Goal: Answer question/provide support

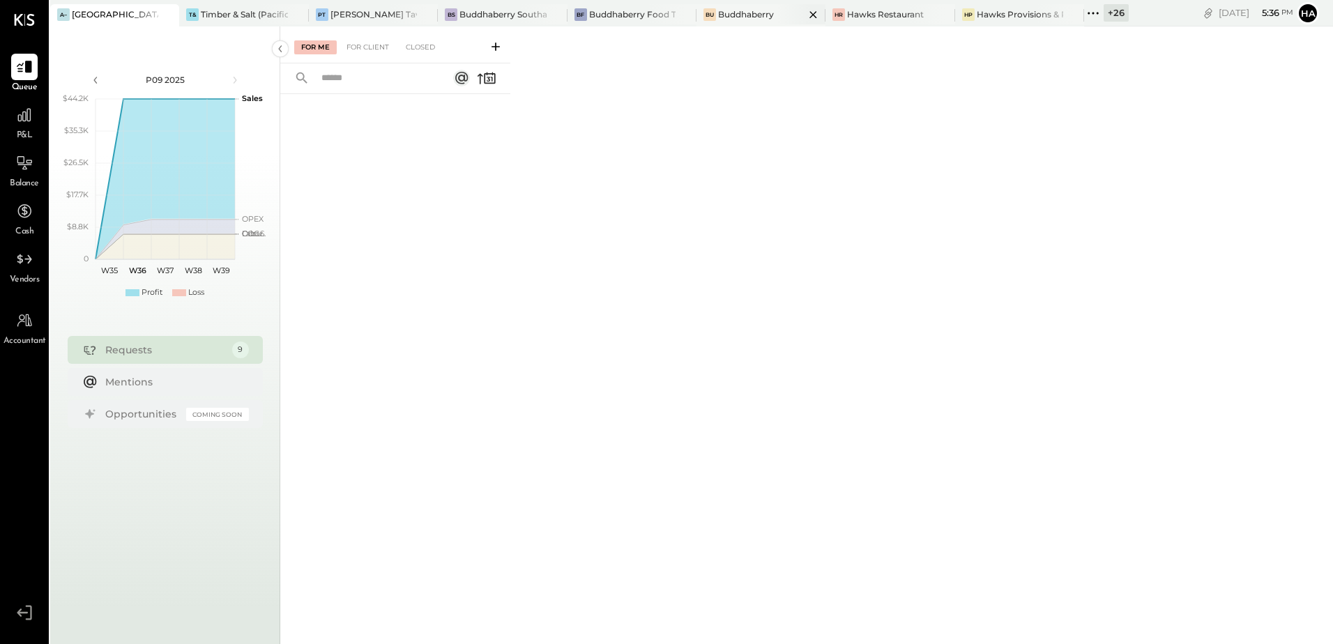
click at [732, 11] on div "Buddhaberry" at bounding box center [746, 14] width 56 height 12
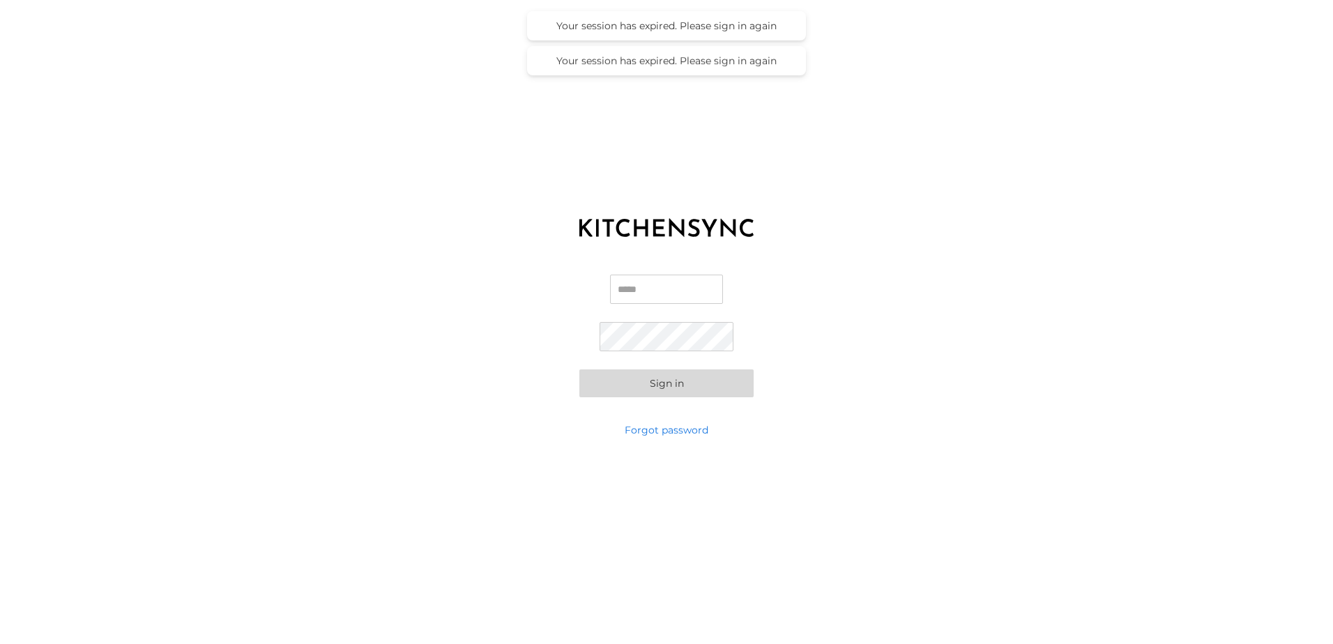
type input "**********"
click at [969, 281] on div "**********" at bounding box center [666, 336] width 1333 height 174
click at [664, 378] on button "Sign in" at bounding box center [666, 383] width 174 height 28
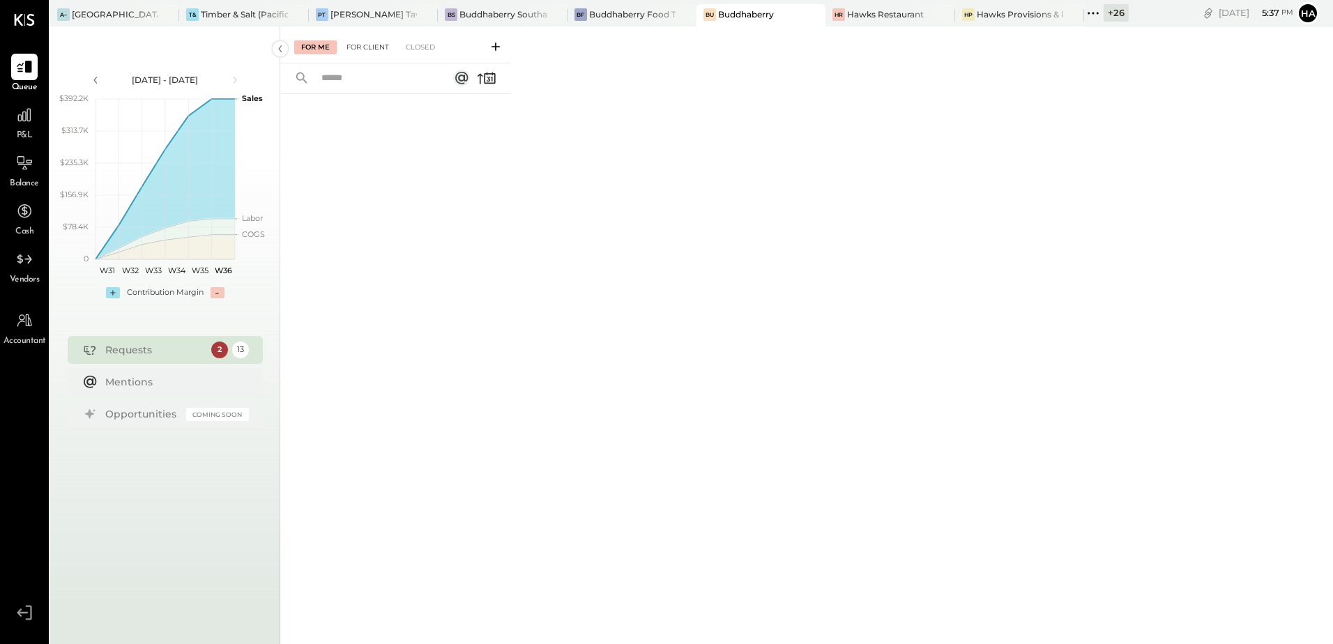
click at [367, 51] on div "For Client" at bounding box center [367, 47] width 56 height 14
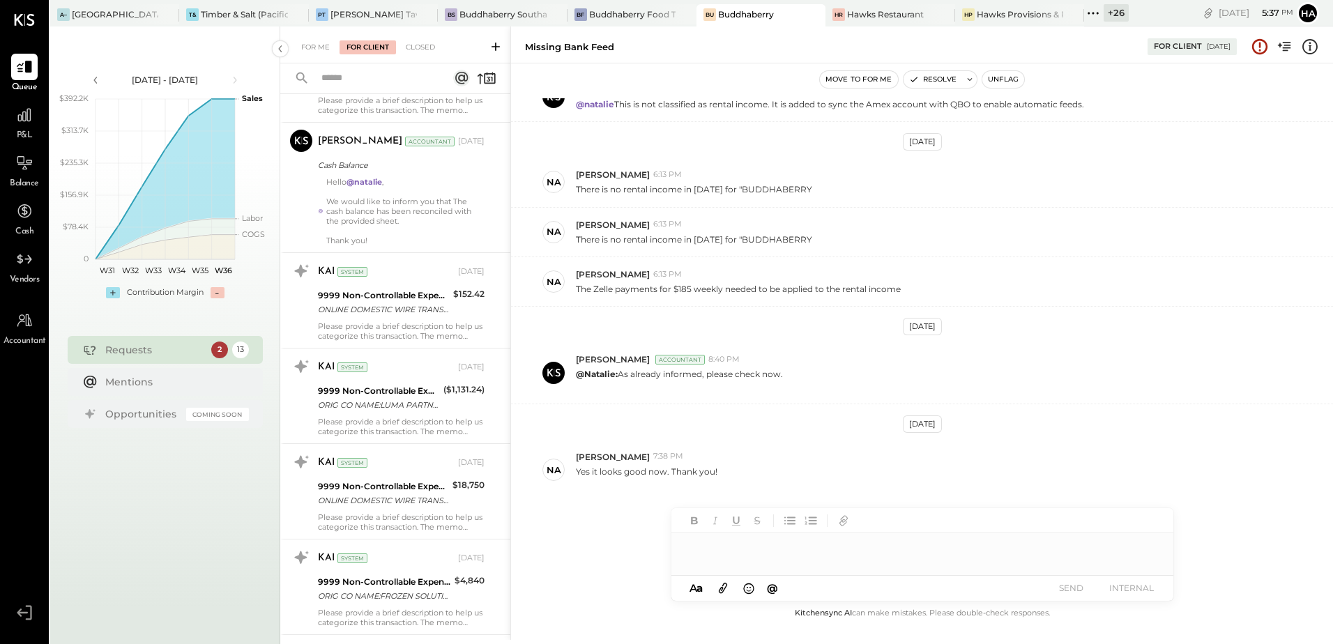
scroll to position [884, 0]
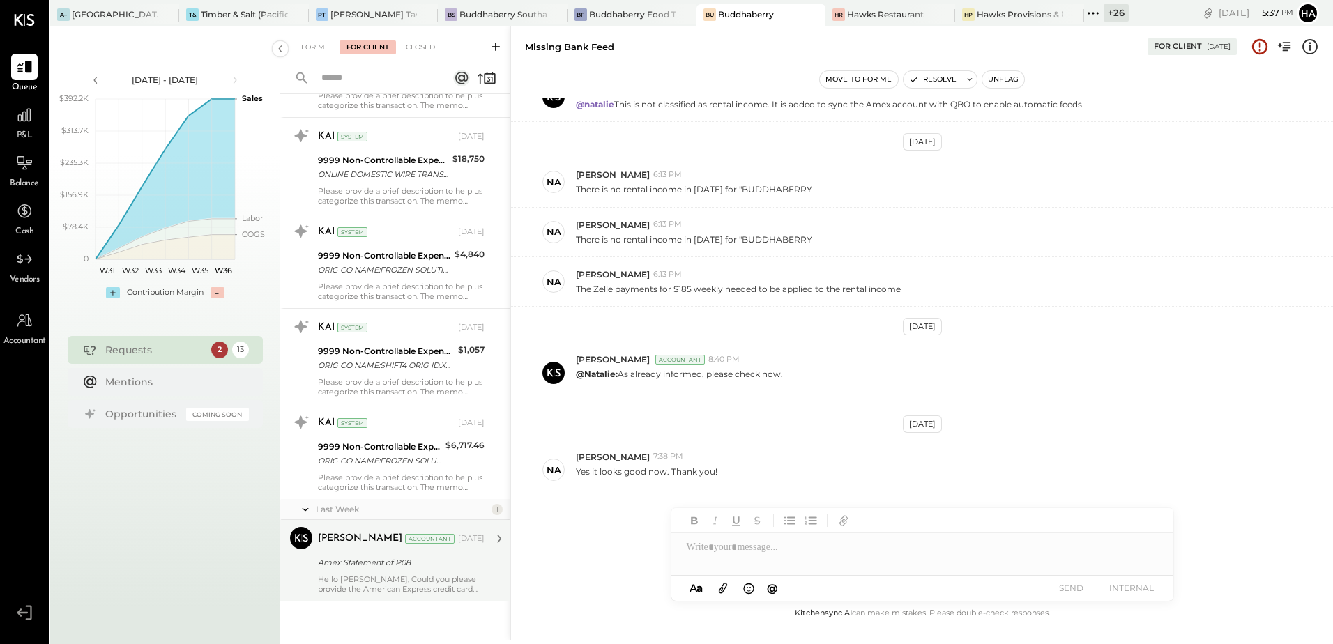
click at [406, 573] on div "[PERSON_NAME] Accountant [DATE] Amex Statement of P08 Hello [PERSON_NAME], Coul…" at bounding box center [401, 560] width 167 height 67
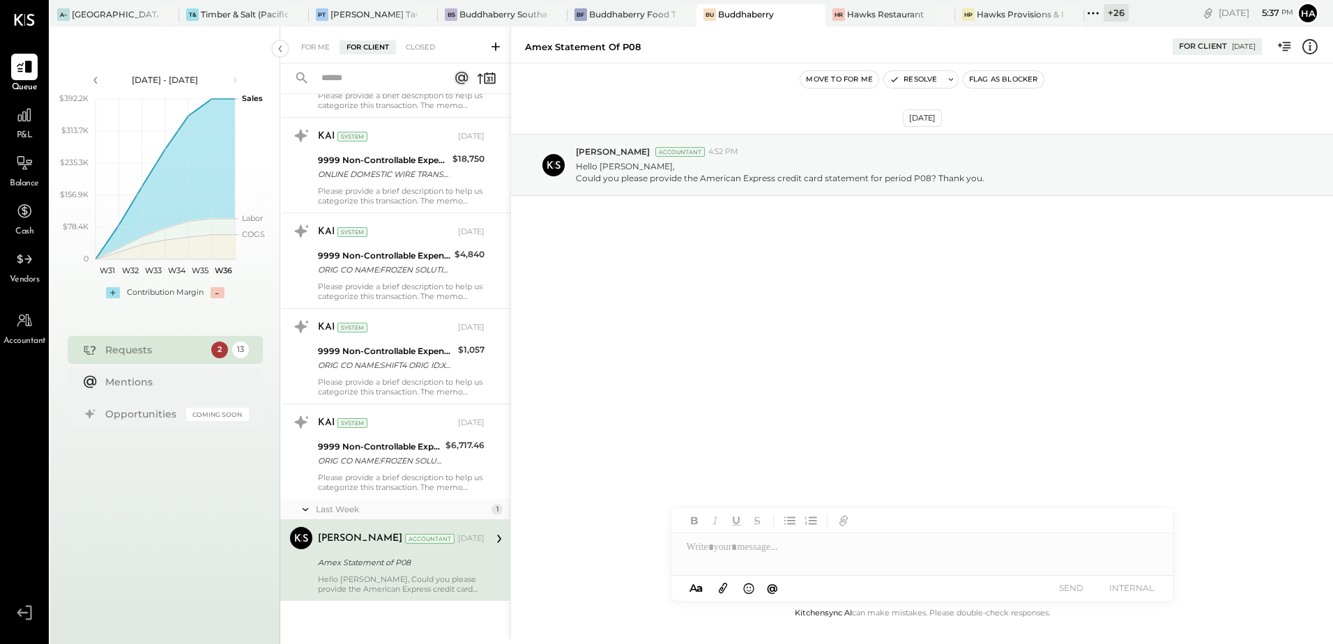
click at [744, 552] on div at bounding box center [922, 547] width 502 height 28
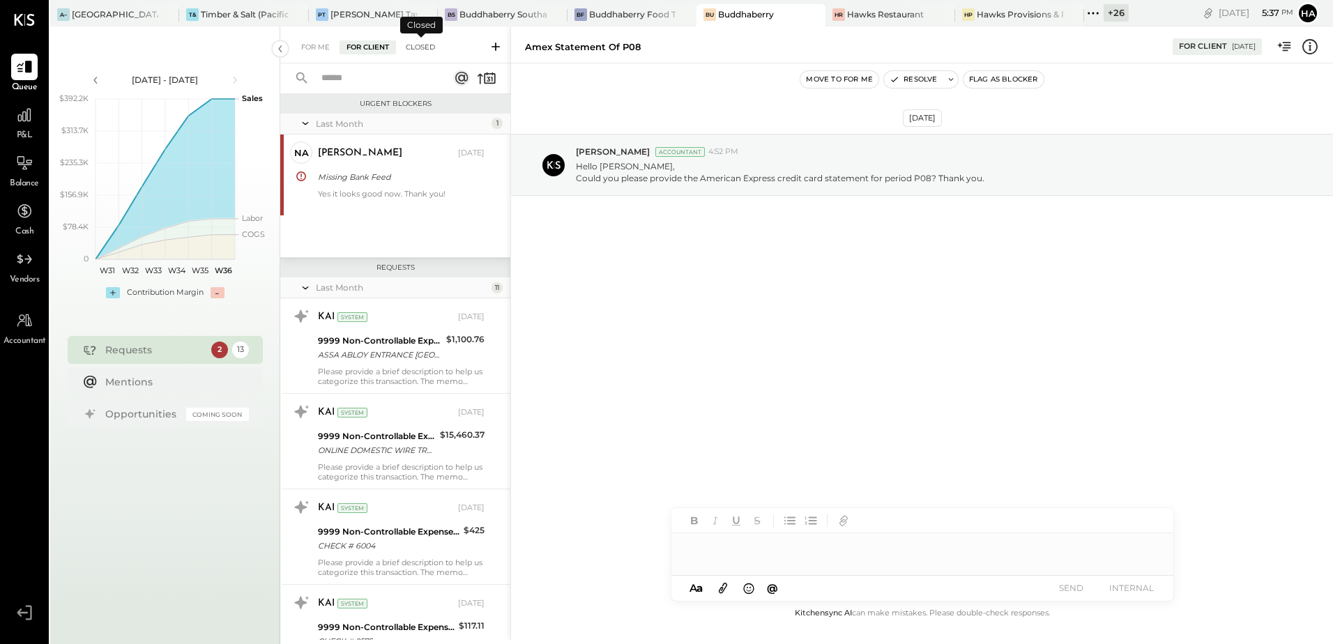
click at [427, 44] on div "Closed" at bounding box center [420, 47] width 43 height 14
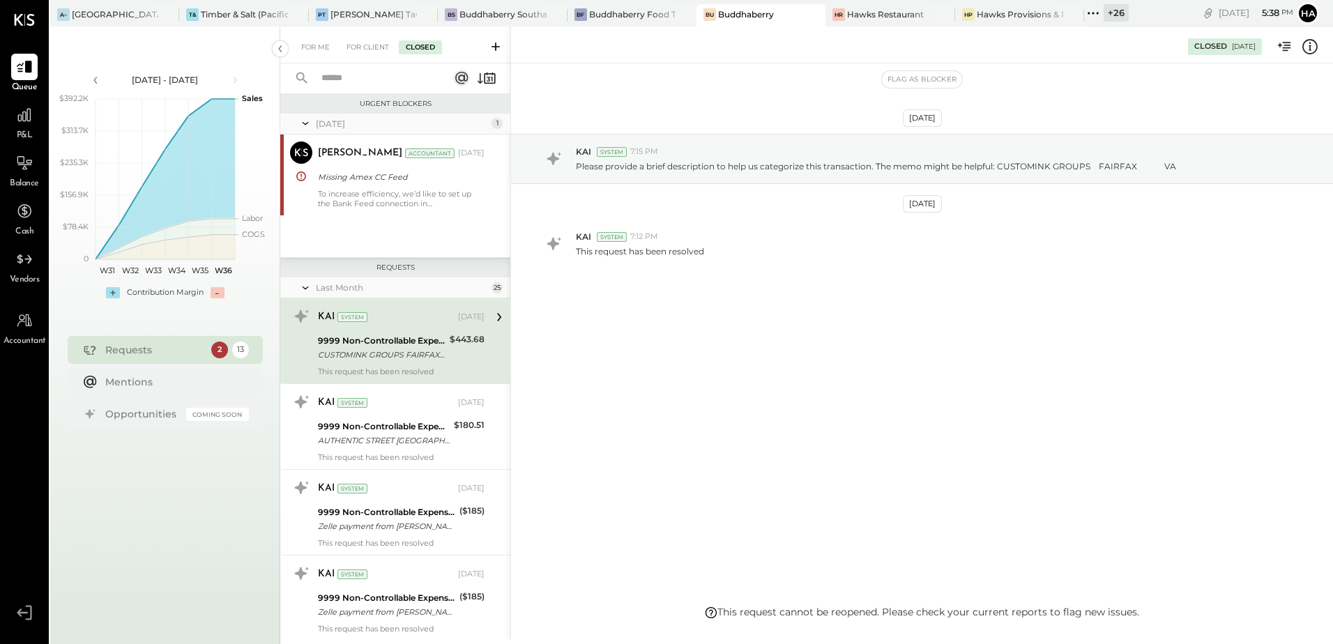
click at [354, 54] on div "For Me For Client Closed" at bounding box center [395, 44] width 230 height 37
click at [361, 45] on div "For Client" at bounding box center [367, 47] width 56 height 14
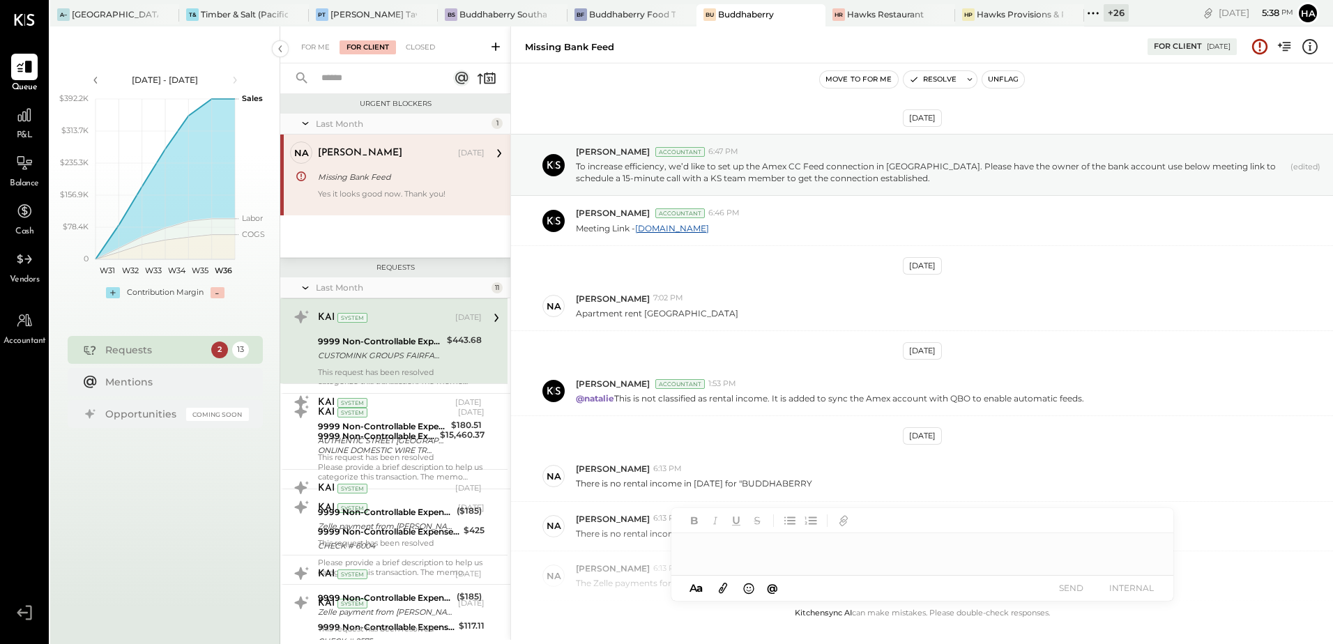
scroll to position [294, 0]
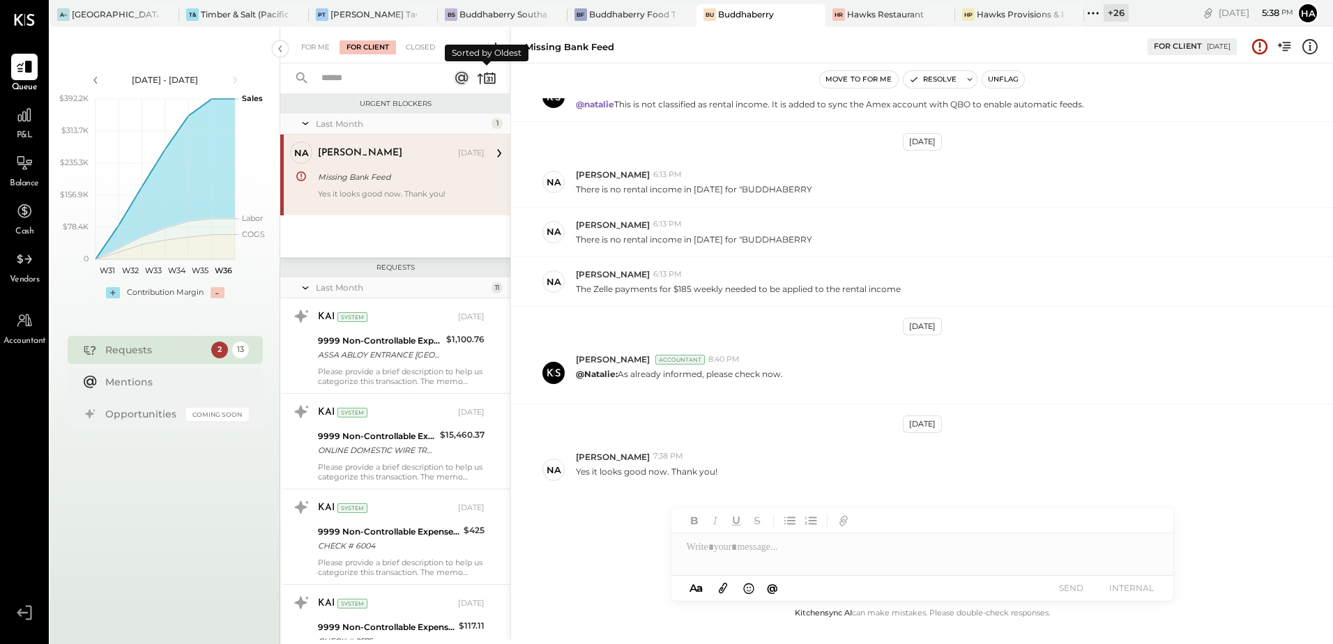
click at [478, 79] on icon at bounding box center [487, 78] width 20 height 20
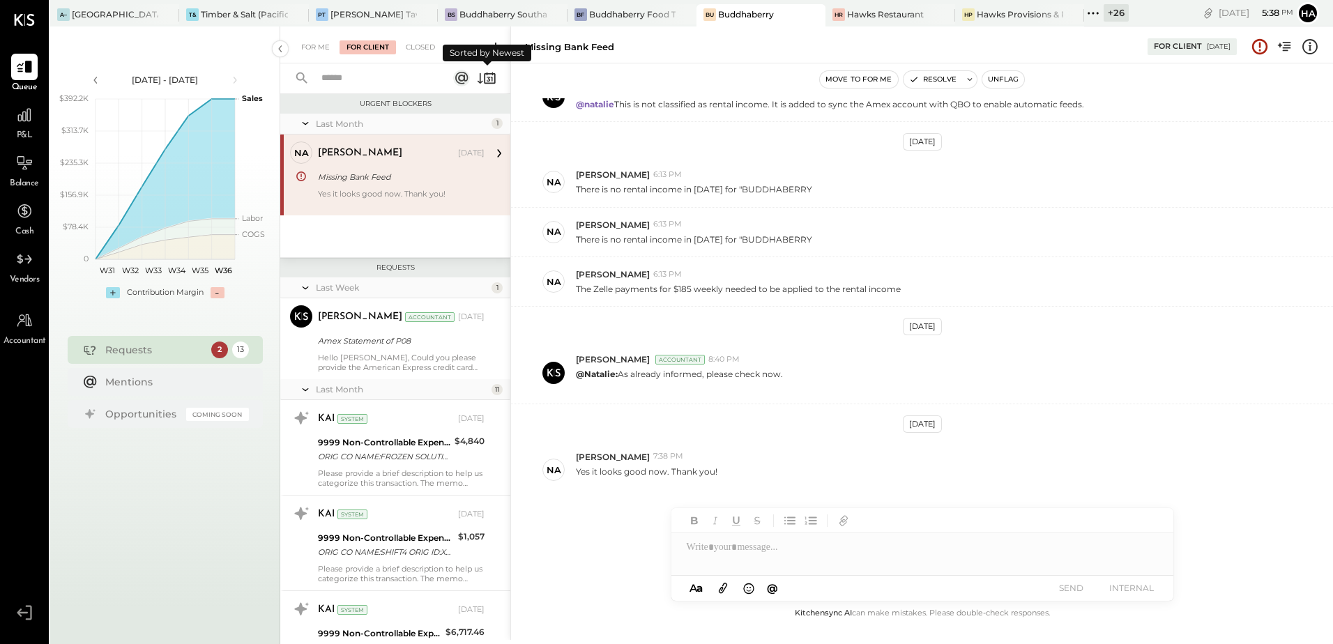
click at [480, 79] on icon at bounding box center [480, 78] width 6 height 10
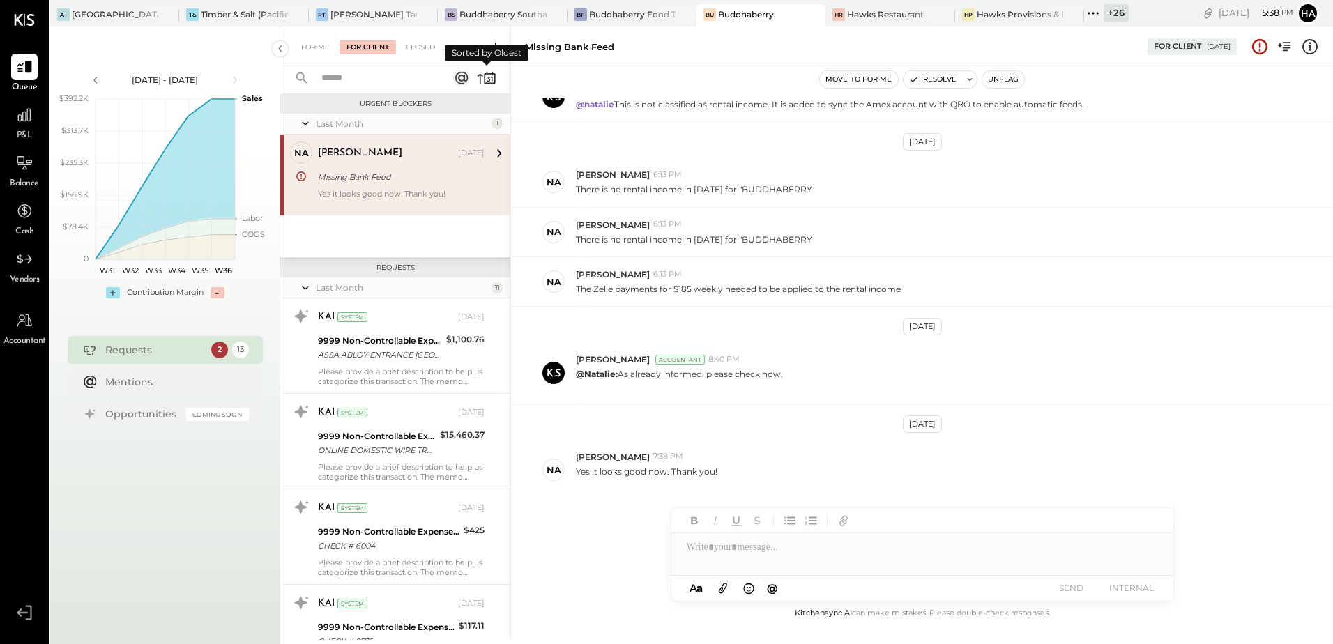
click at [480, 79] on icon at bounding box center [480, 79] width 6 height 10
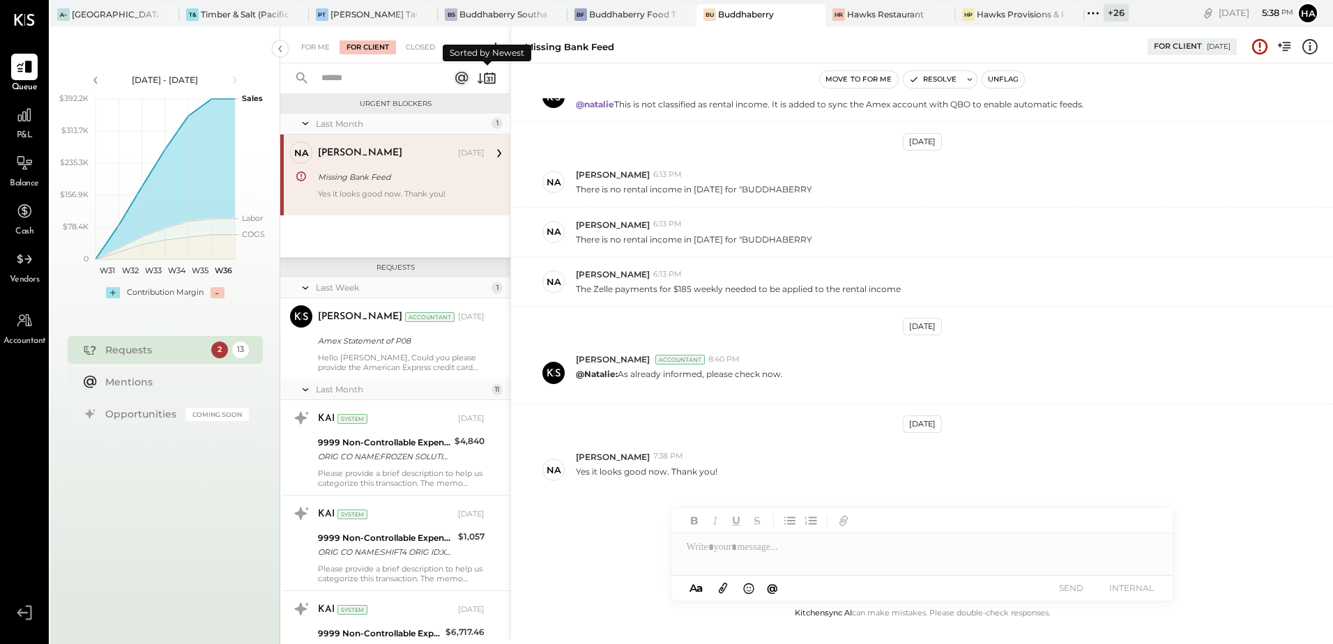
click at [480, 79] on icon at bounding box center [480, 78] width 6 height 10
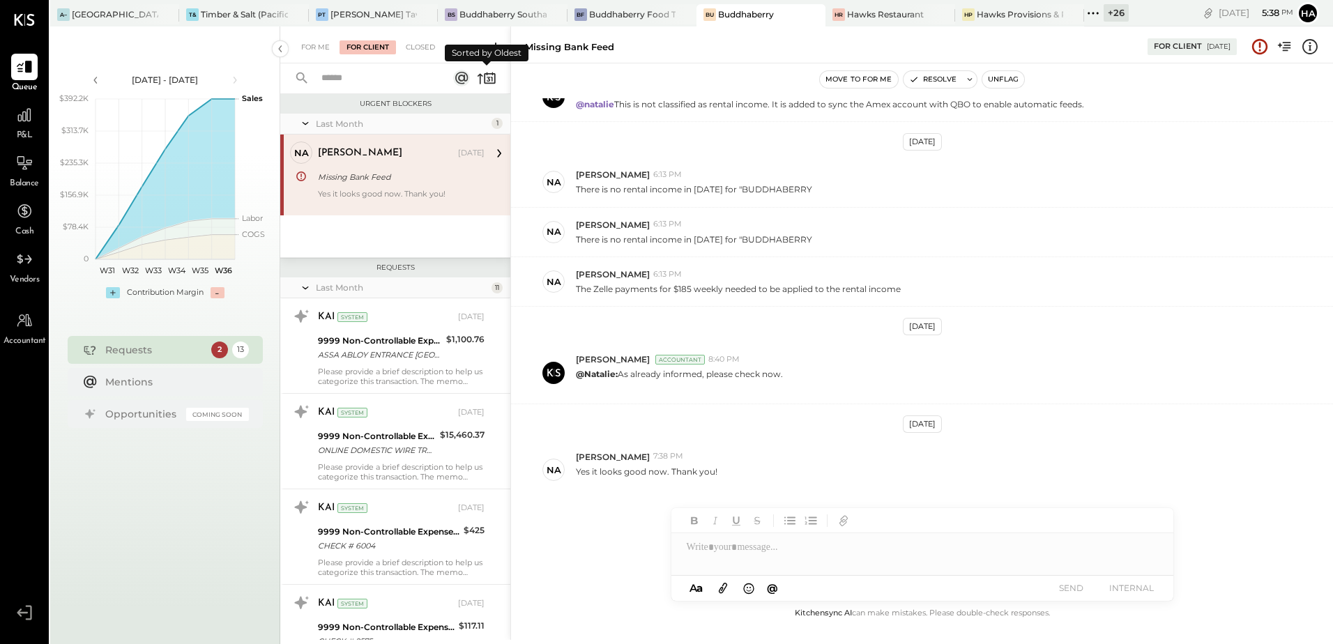
click at [480, 79] on icon at bounding box center [480, 79] width 6 height 10
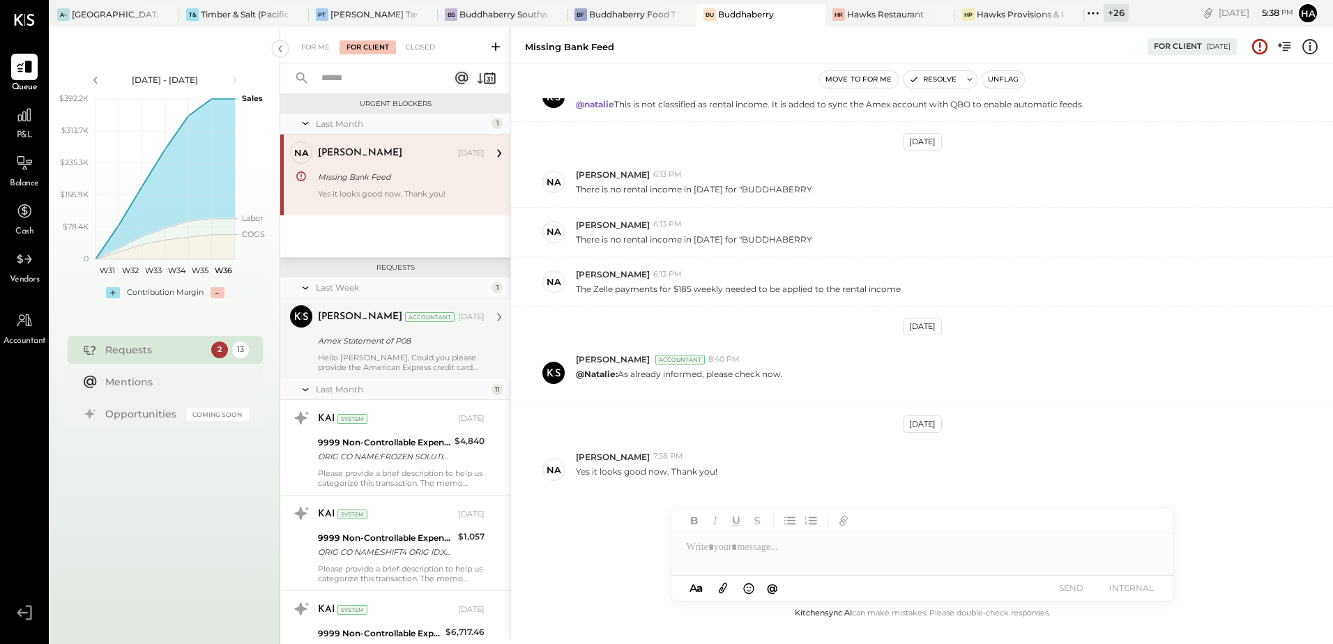
click at [378, 351] on div "[PERSON_NAME] Accountant [DATE] Amex Statement of P08 Hello [PERSON_NAME], Coul…" at bounding box center [401, 338] width 167 height 67
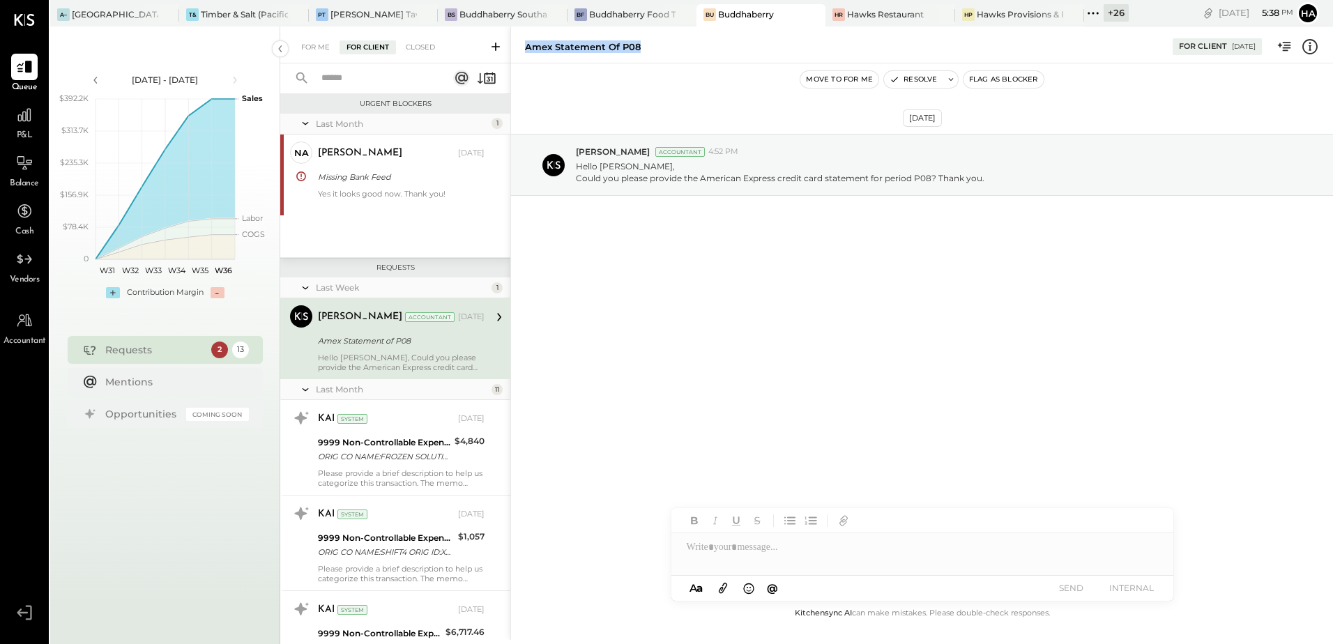
drag, startPoint x: 535, startPoint y: 44, endPoint x: 660, endPoint y: 49, distance: 124.8
click at [660, 49] on div "Amex Statement of P08 For Client [DATE]" at bounding box center [922, 45] width 822 height 28
copy div "Amex Statement of P08"
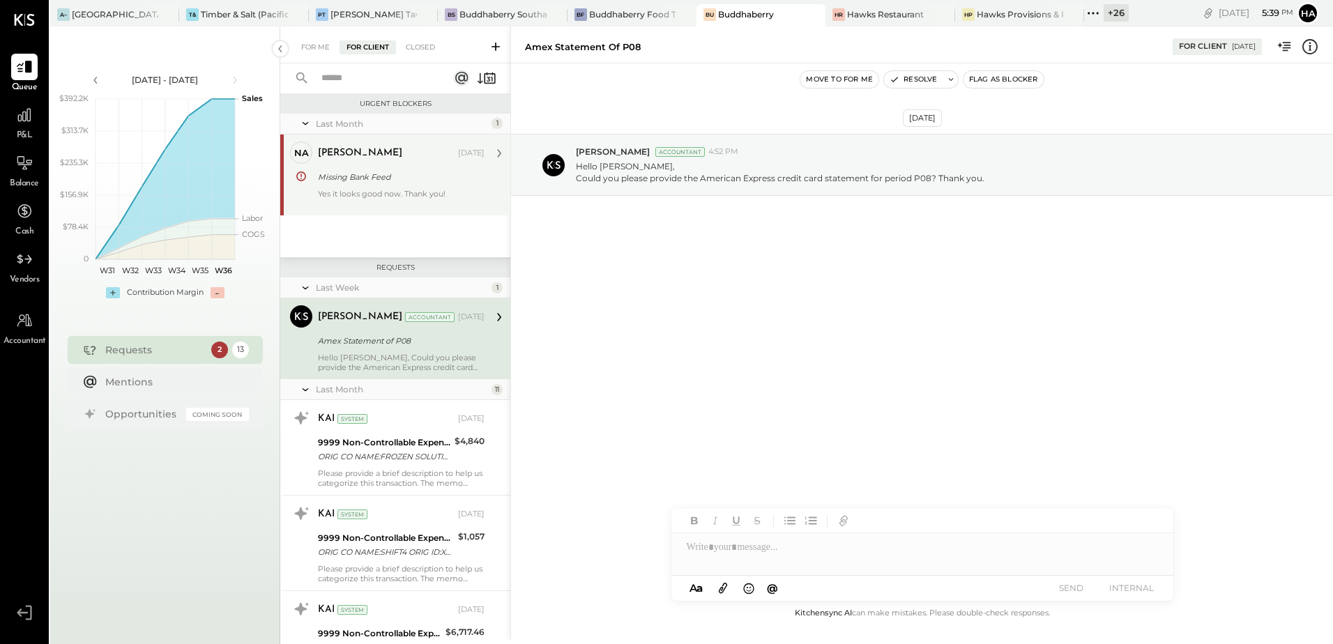
click at [362, 166] on div "[PERSON_NAME] [DATE] Missing Bank Feed Yes it looks good now. Thank you!" at bounding box center [401, 174] width 167 height 67
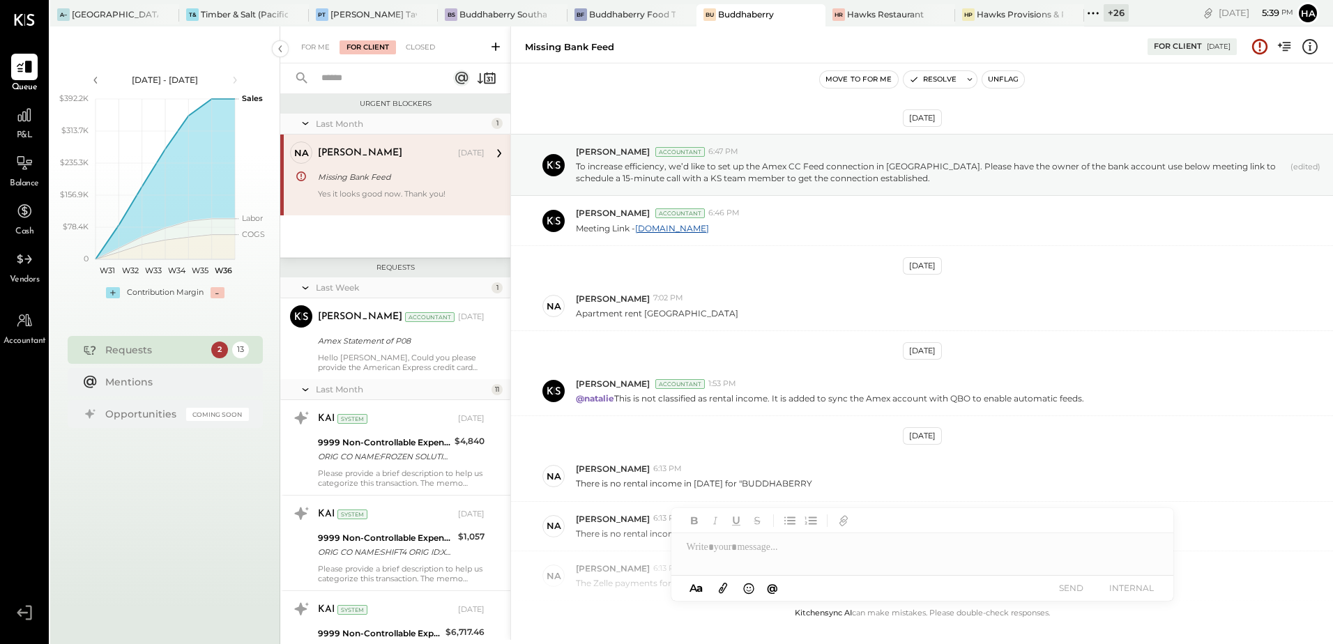
click at [756, 559] on div at bounding box center [922, 547] width 502 height 28
type input "*"
click at [581, 87] on div "Move to for me Resolve Unflag" at bounding box center [922, 79] width 822 height 18
click at [28, 321] on icon at bounding box center [24, 321] width 18 height 18
select select "**********"
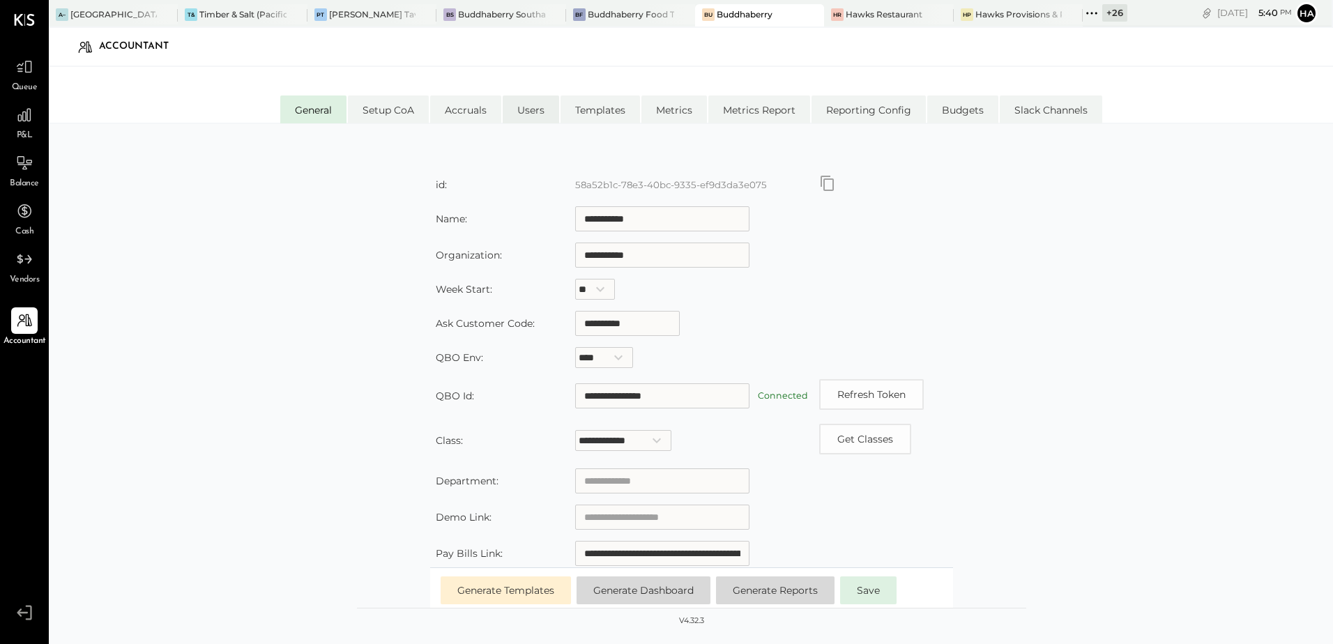
click at [529, 109] on li "Users" at bounding box center [530, 109] width 56 height 28
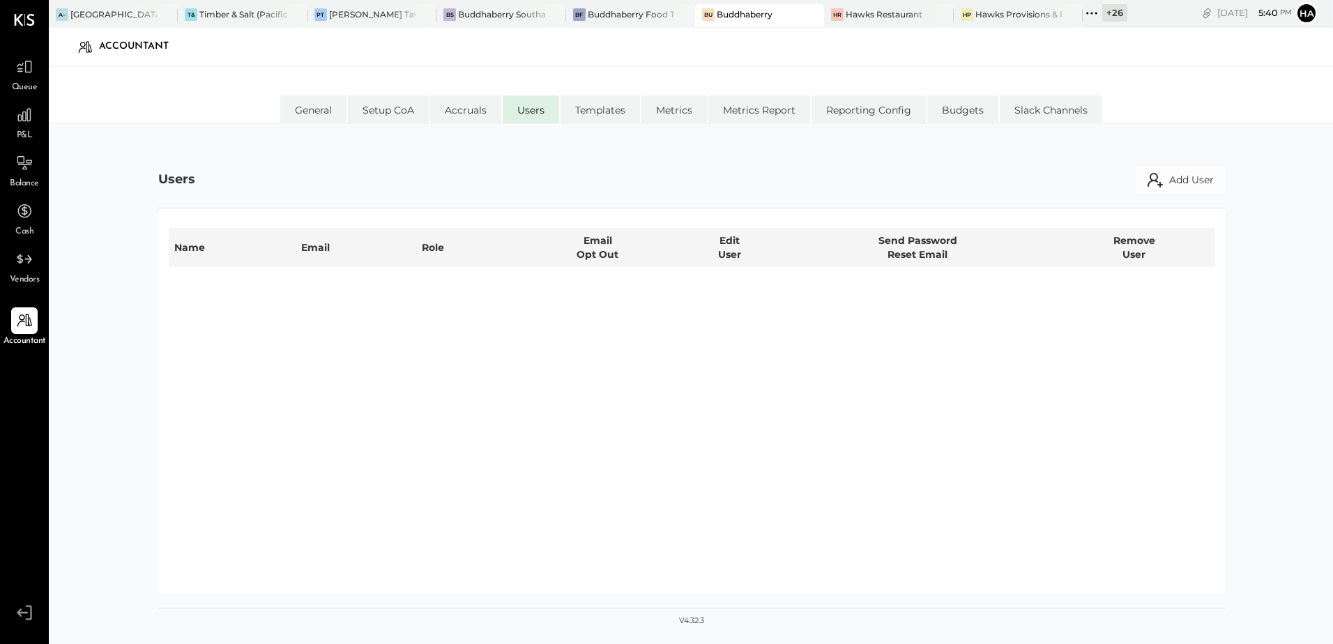
select select "**********"
select select "*****"
select select "**********"
select select "*****"
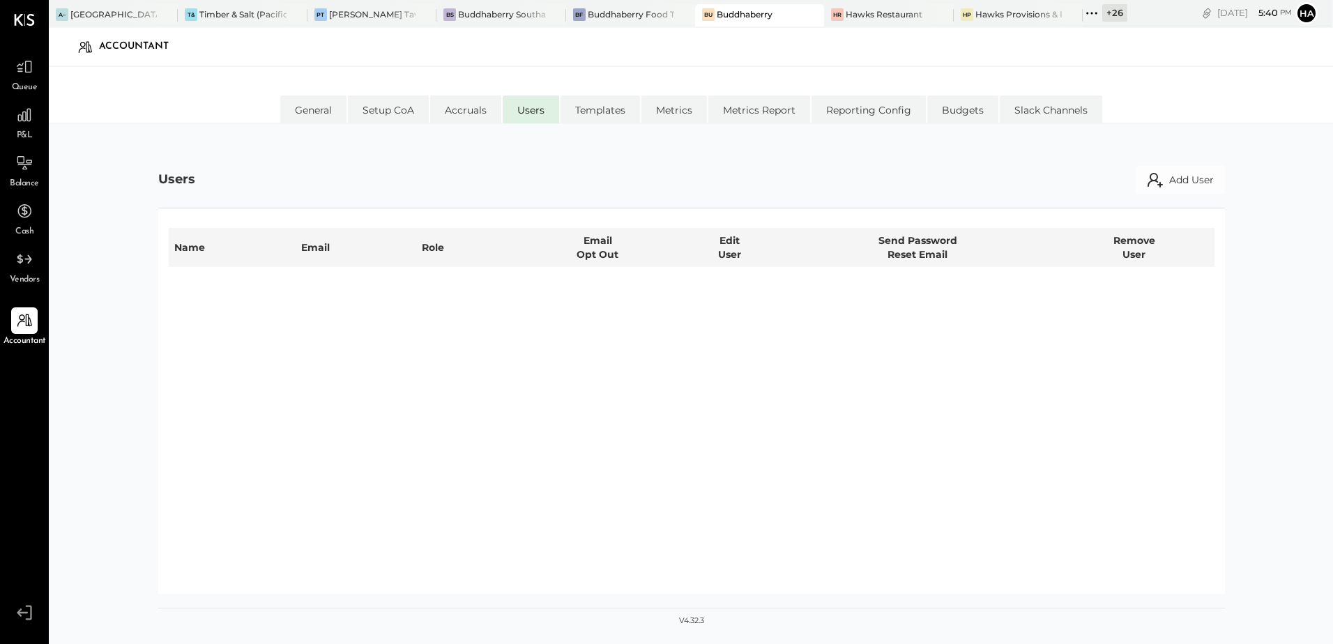
select select "*****"
select select "**********"
select select "*****"
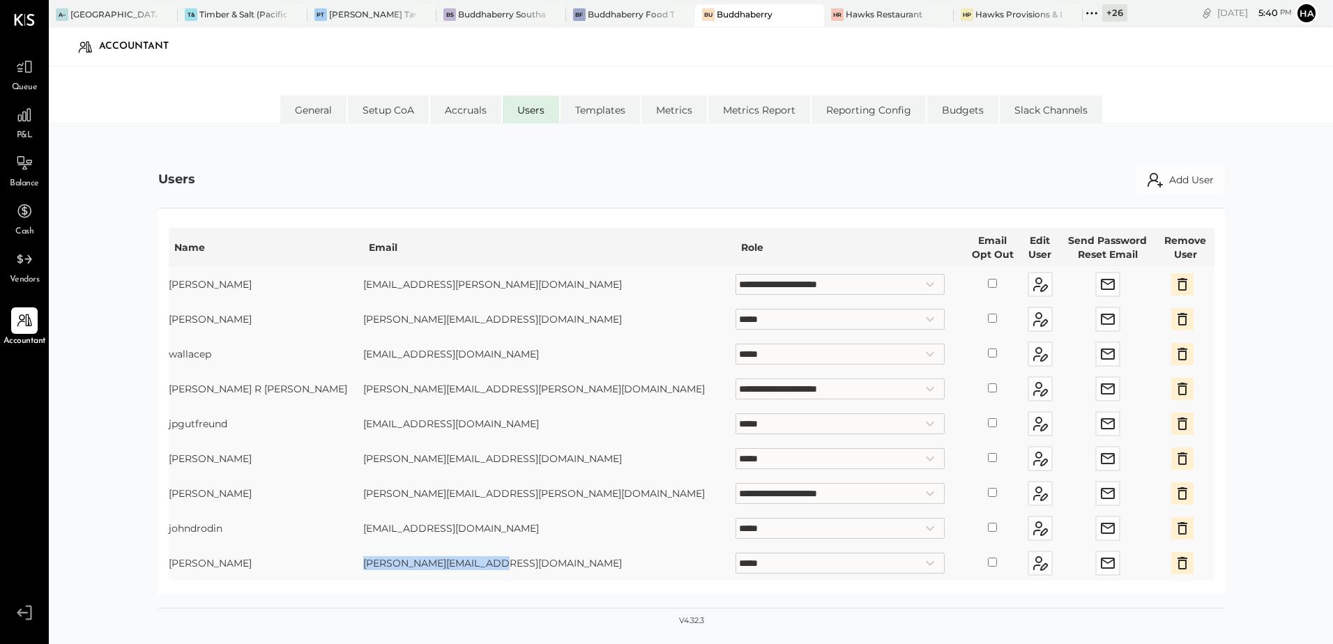
drag, startPoint x: 288, startPoint y: 559, endPoint x: 432, endPoint y: 573, distance: 144.9
click at [432, 573] on td "[PERSON_NAME][EMAIL_ADDRESS][DOMAIN_NAME]" at bounding box center [549, 563] width 372 height 35
copy td "[PERSON_NAME][EMAIL_ADDRESS][DOMAIN_NAME]"
click at [23, 68] on icon at bounding box center [24, 67] width 18 height 18
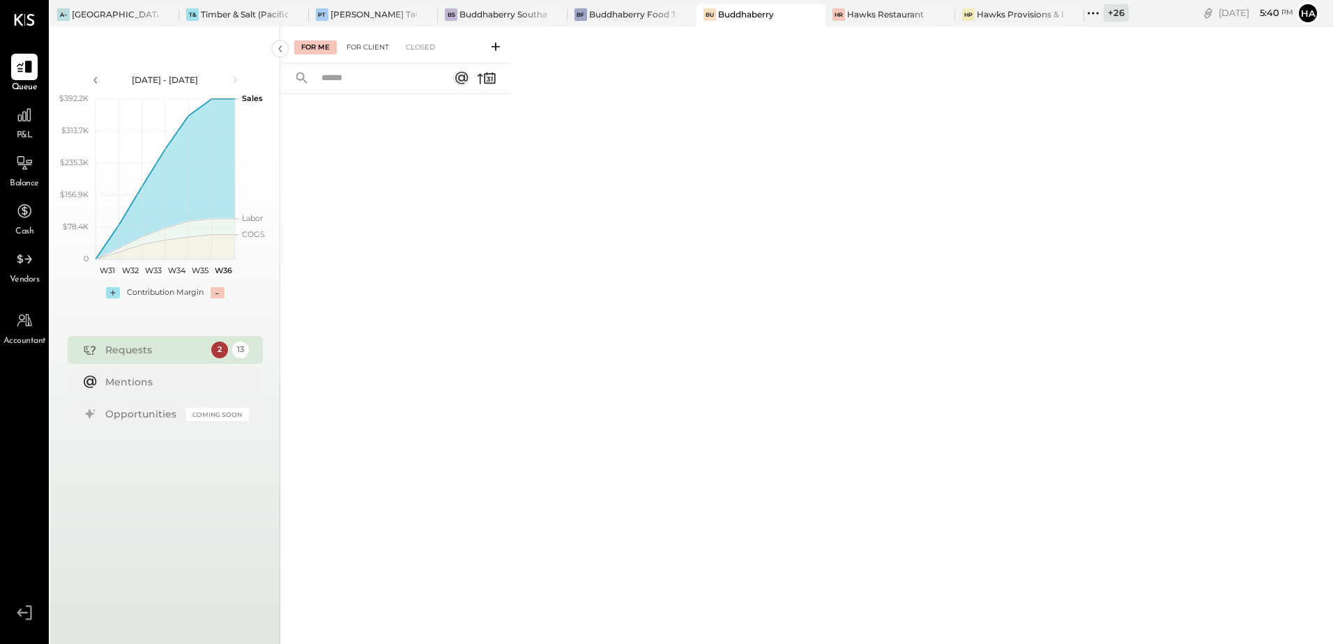
click at [354, 45] on div "For Client" at bounding box center [367, 47] width 56 height 14
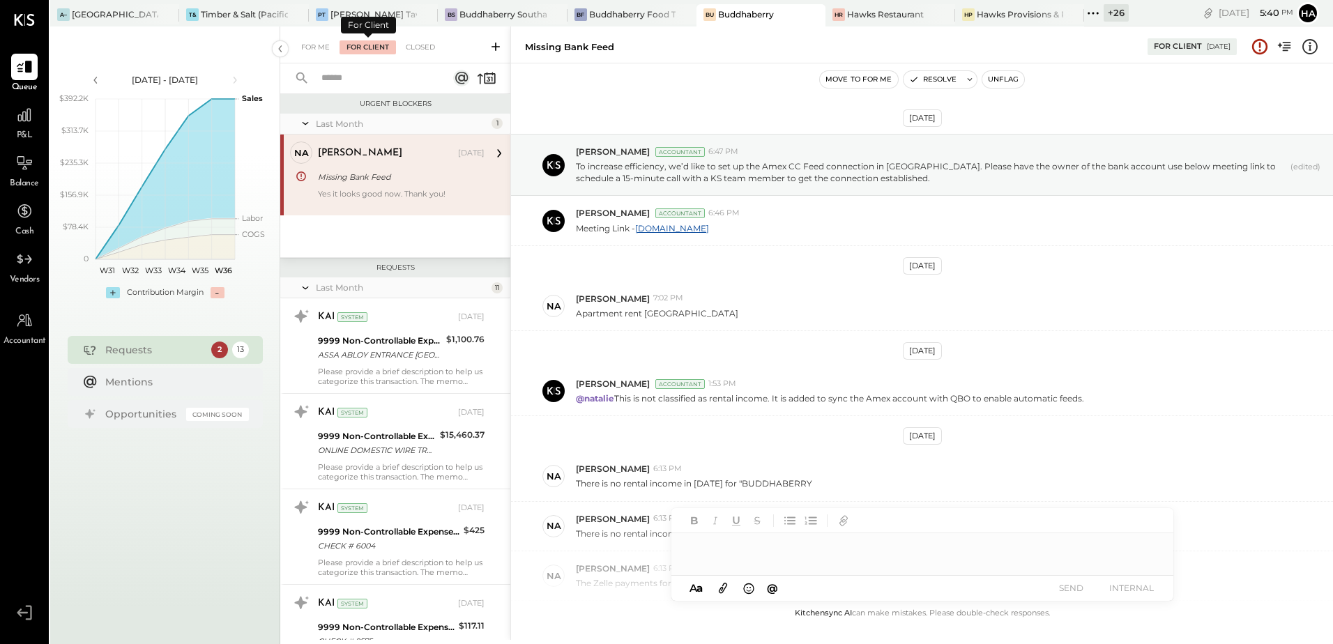
scroll to position [294, 0]
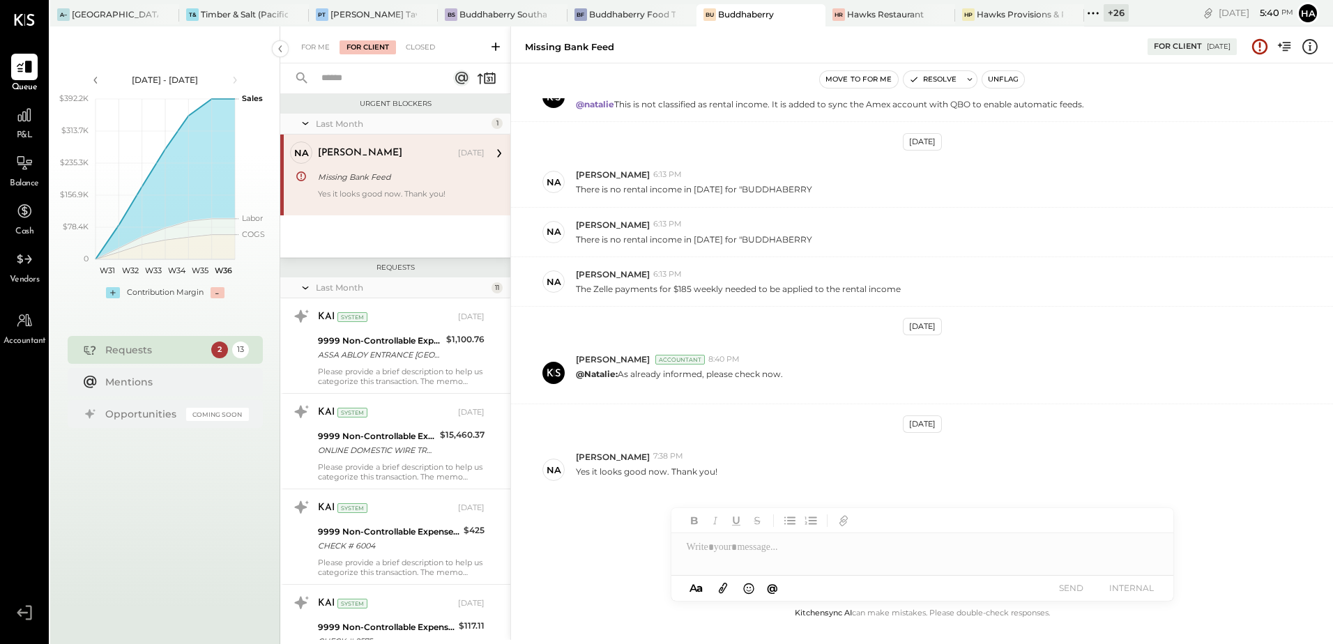
click at [473, 77] on div at bounding box center [474, 78] width 43 height 20
click at [481, 79] on icon at bounding box center [487, 78] width 20 height 20
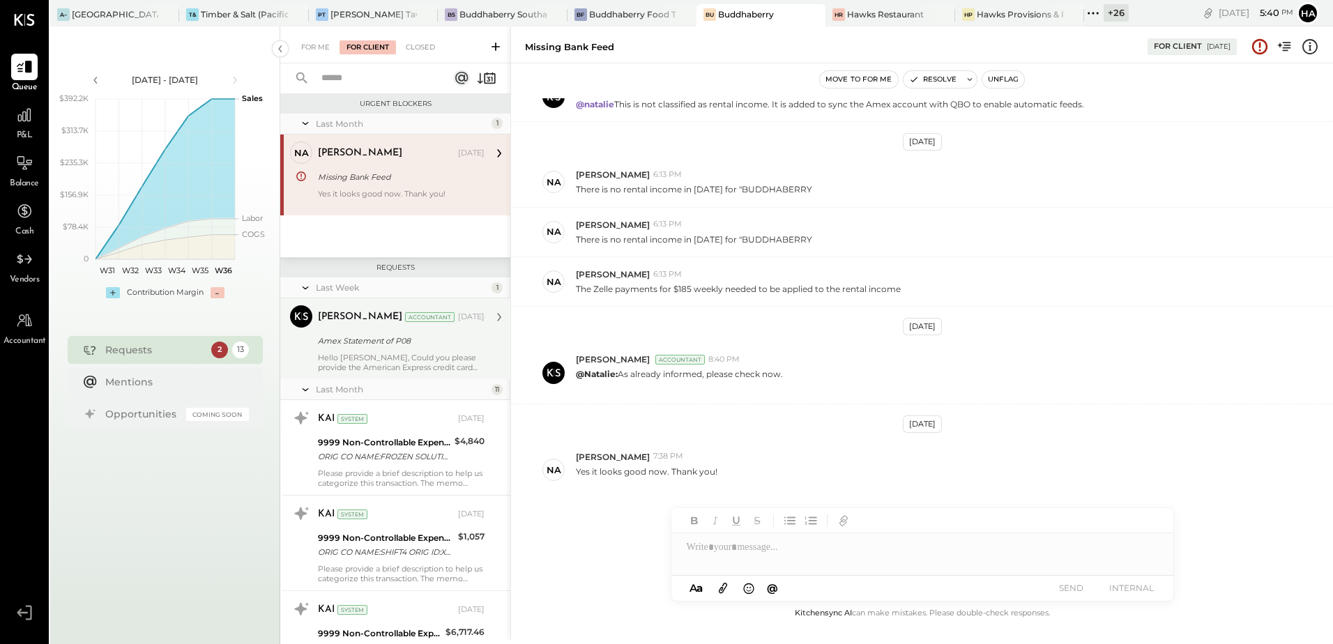
click at [366, 340] on div "Amex Statement of P08" at bounding box center [399, 341] width 162 height 14
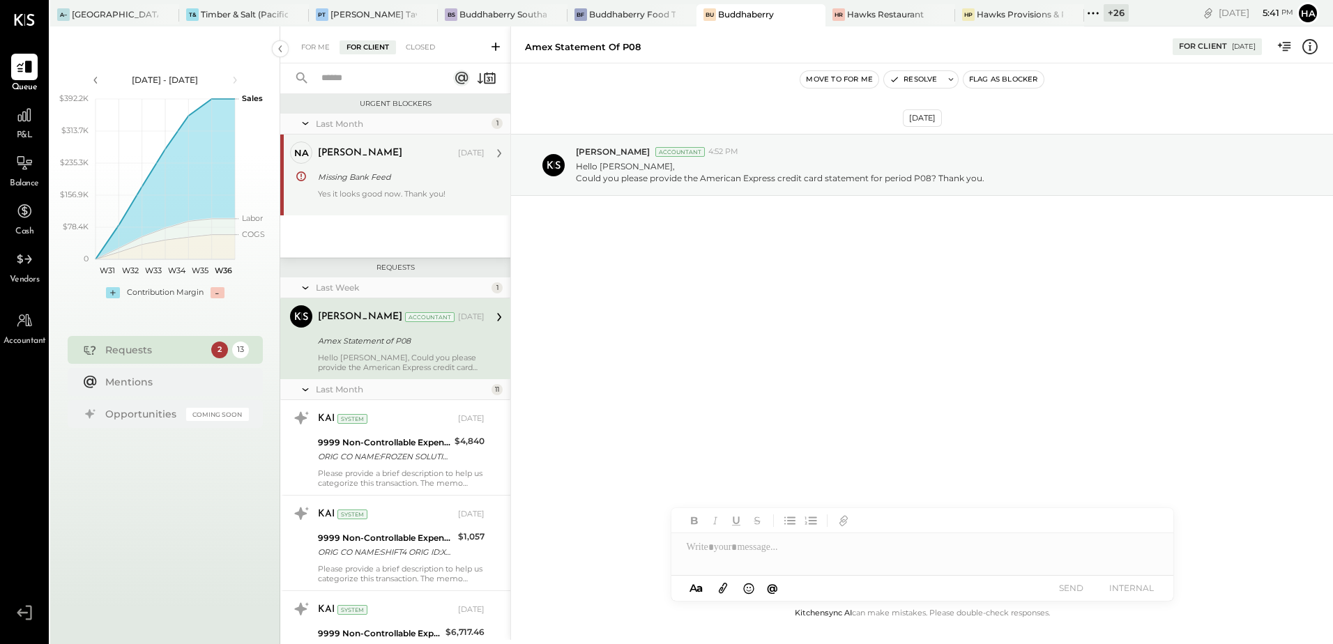
click at [380, 166] on div "[PERSON_NAME] [DATE] Missing Bank Feed Yes it looks good now. Thank you!" at bounding box center [401, 174] width 167 height 67
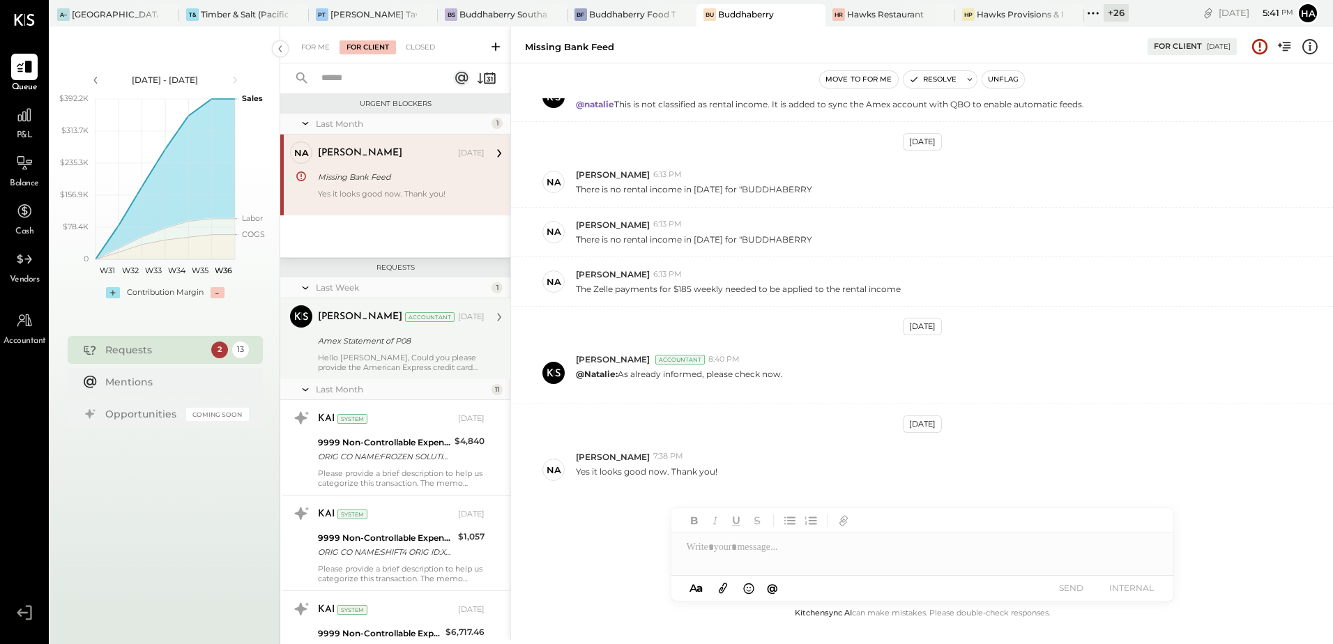
click at [345, 354] on div "Hello [PERSON_NAME], Could you please provide the American Express credit card …" at bounding box center [401, 363] width 167 height 20
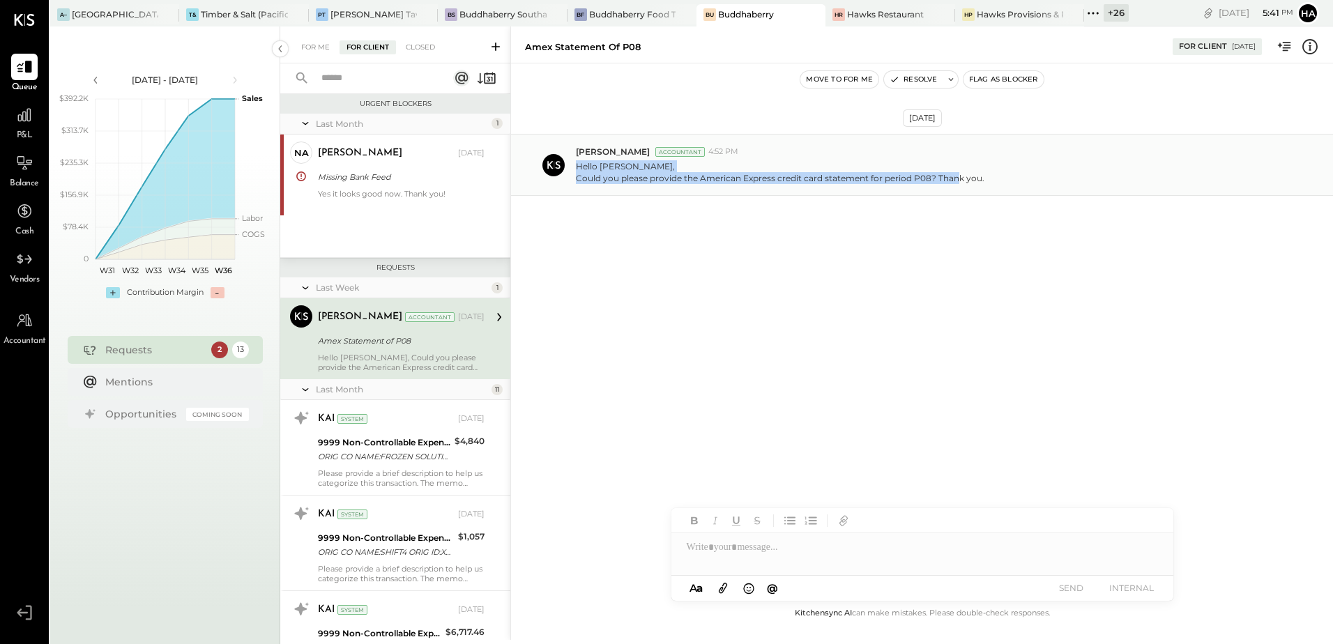
drag, startPoint x: 576, startPoint y: 167, endPoint x: 984, endPoint y: 185, distance: 408.8
click at [984, 185] on div "[PERSON_NAME] Accountant 4:52 PM Hello [PERSON_NAME], Could you please provide …" at bounding box center [922, 165] width 822 height 62
copy p "Hello [PERSON_NAME], Could you please provide the American Express credit card …"
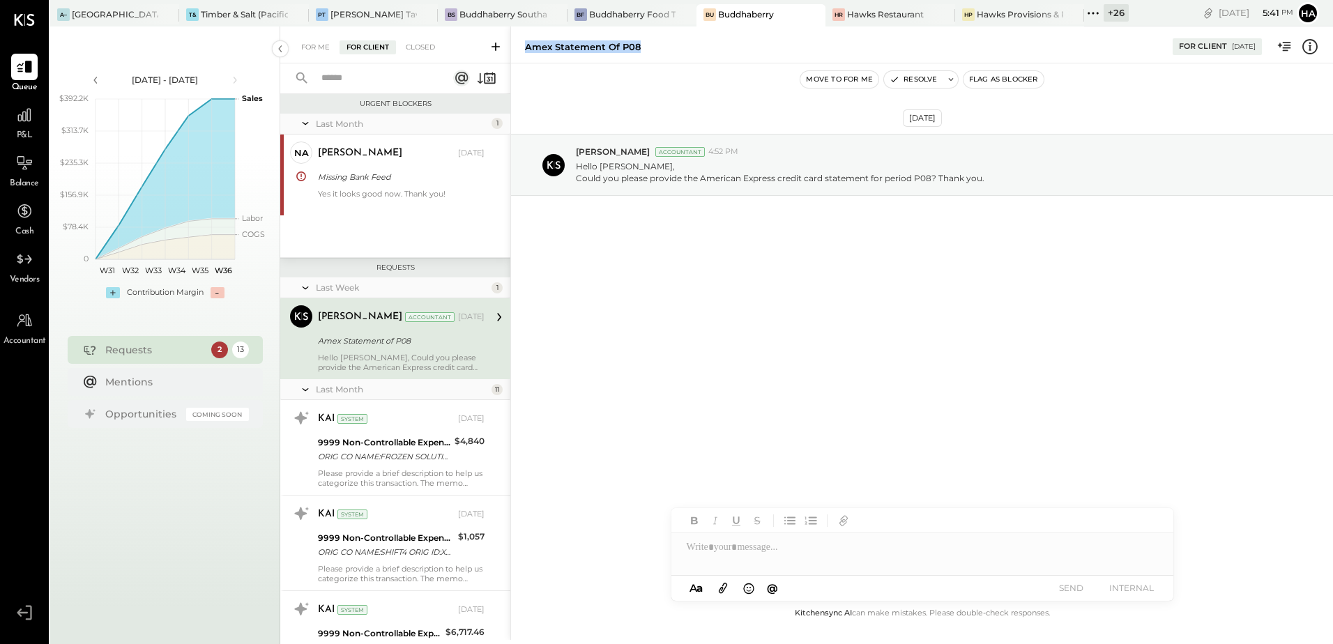
drag, startPoint x: 522, startPoint y: 44, endPoint x: 643, endPoint y: 35, distance: 121.6
click at [643, 35] on div "Amex Statement of P08 For Client [DATE]" at bounding box center [922, 45] width 822 height 28
copy div "Amex Statement of P08"
